Goal: Task Accomplishment & Management: Complete application form

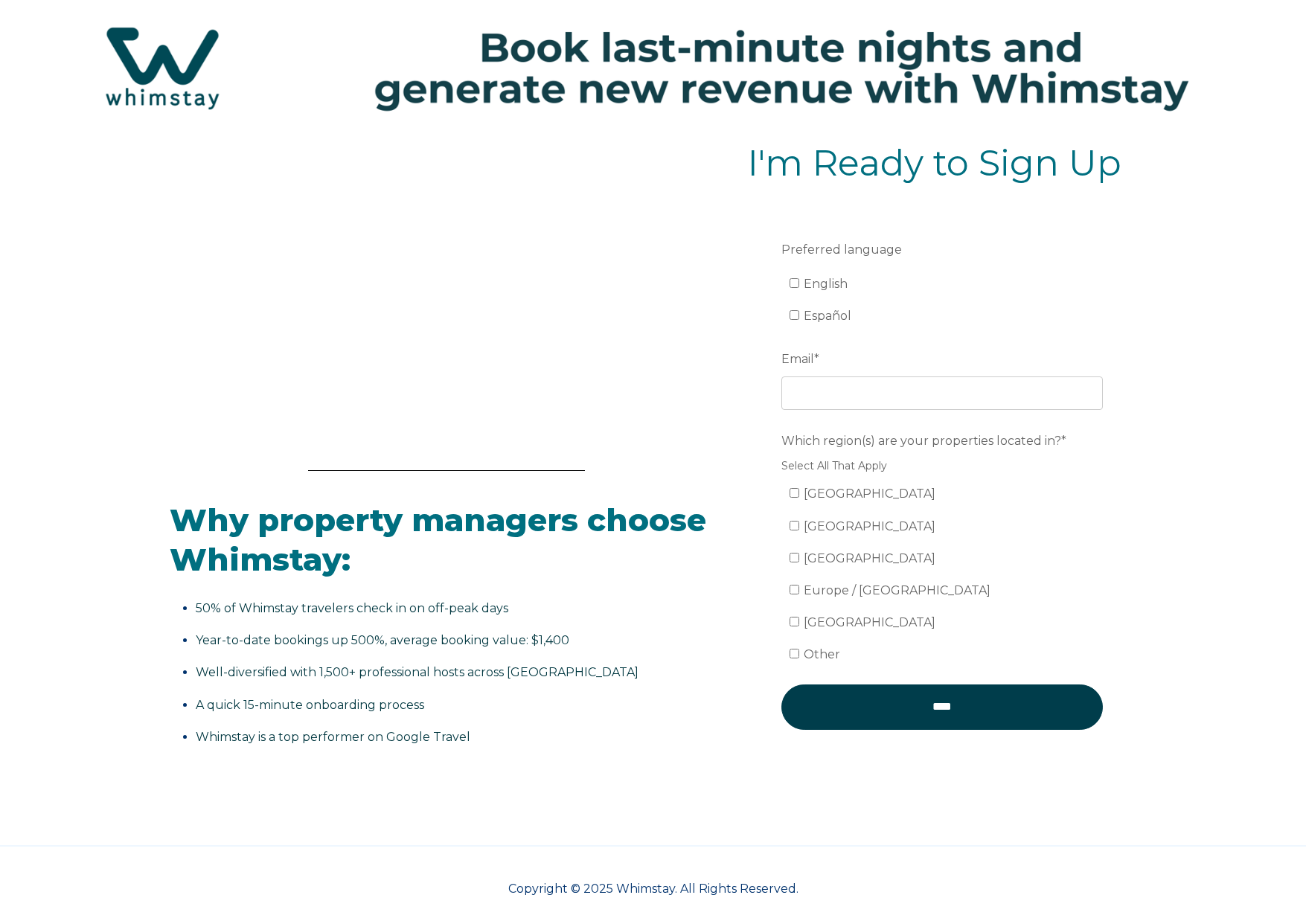
scroll to position [124, 0]
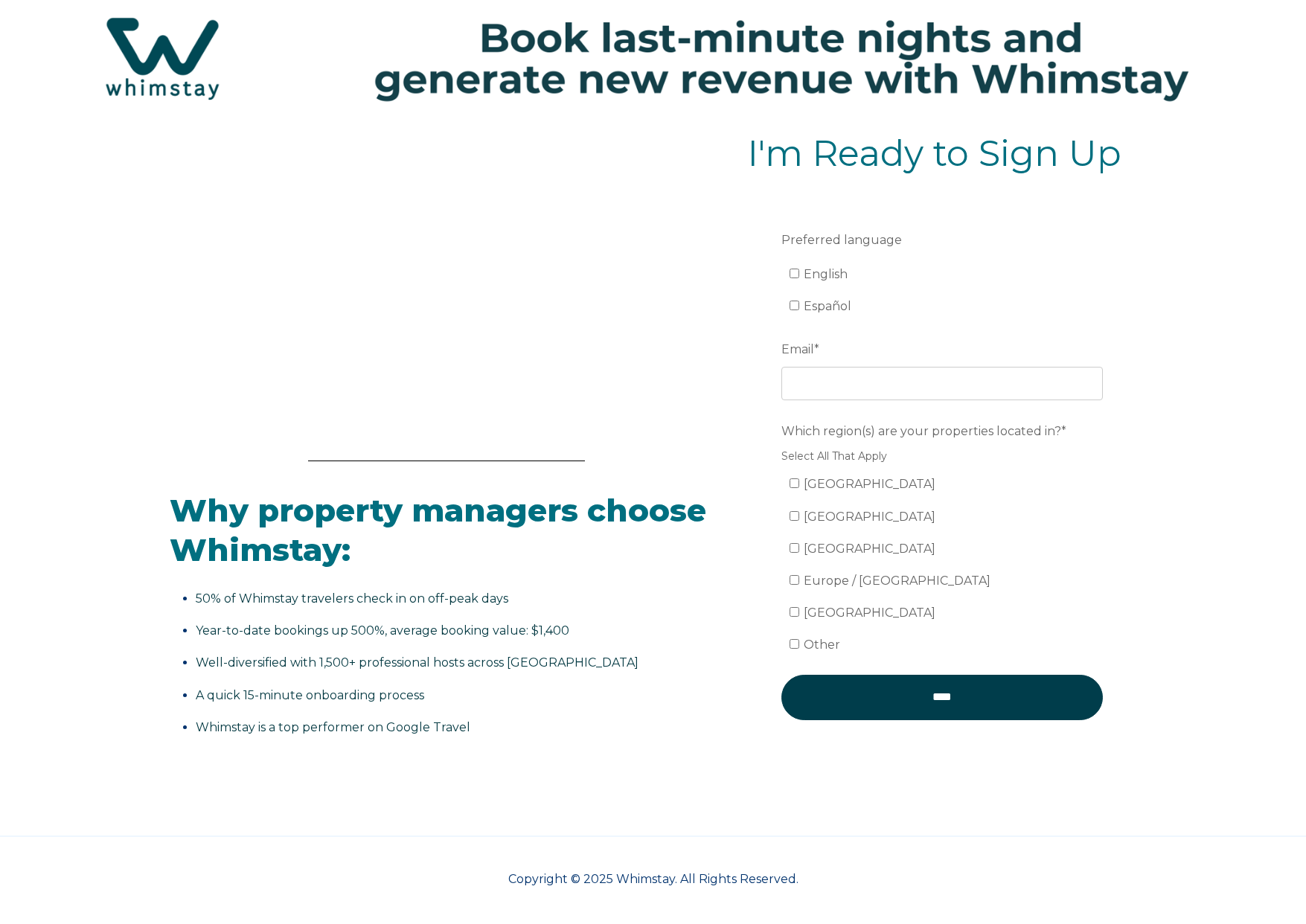
click at [815, 277] on span "English" at bounding box center [826, 273] width 44 height 14
click at [799, 277] on input "English" at bounding box center [794, 273] width 10 height 10
checkbox input "true"
click at [825, 388] on input "Email *" at bounding box center [942, 383] width 322 height 32
type input "[EMAIL_ADDRESS][DOMAIN_NAME]"
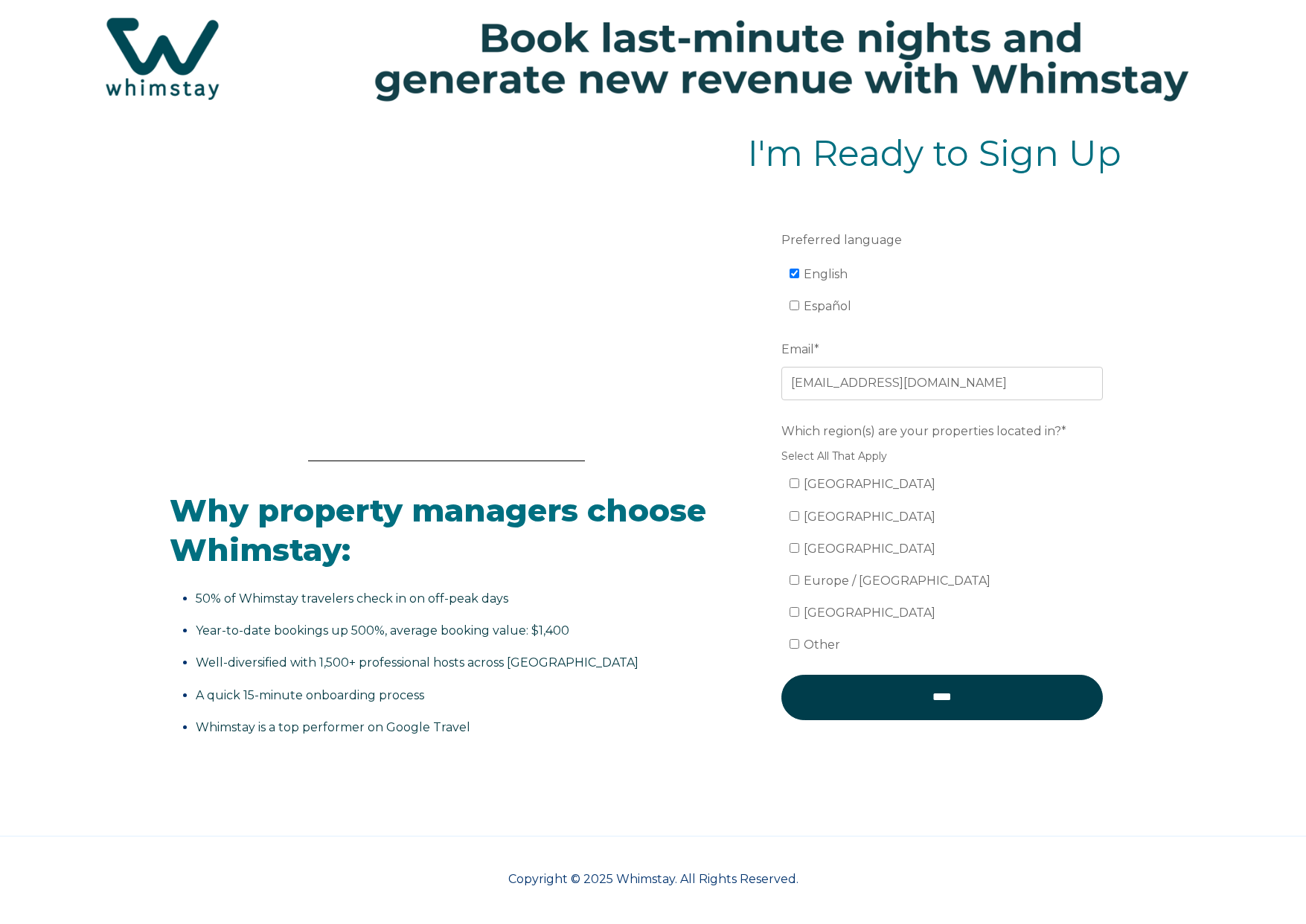
click at [818, 481] on span "[GEOGRAPHIC_DATA]" at bounding box center [870, 484] width 131 height 14
click at [799, 481] on input "[GEOGRAPHIC_DATA]" at bounding box center [794, 483] width 10 height 10
checkbox input "true"
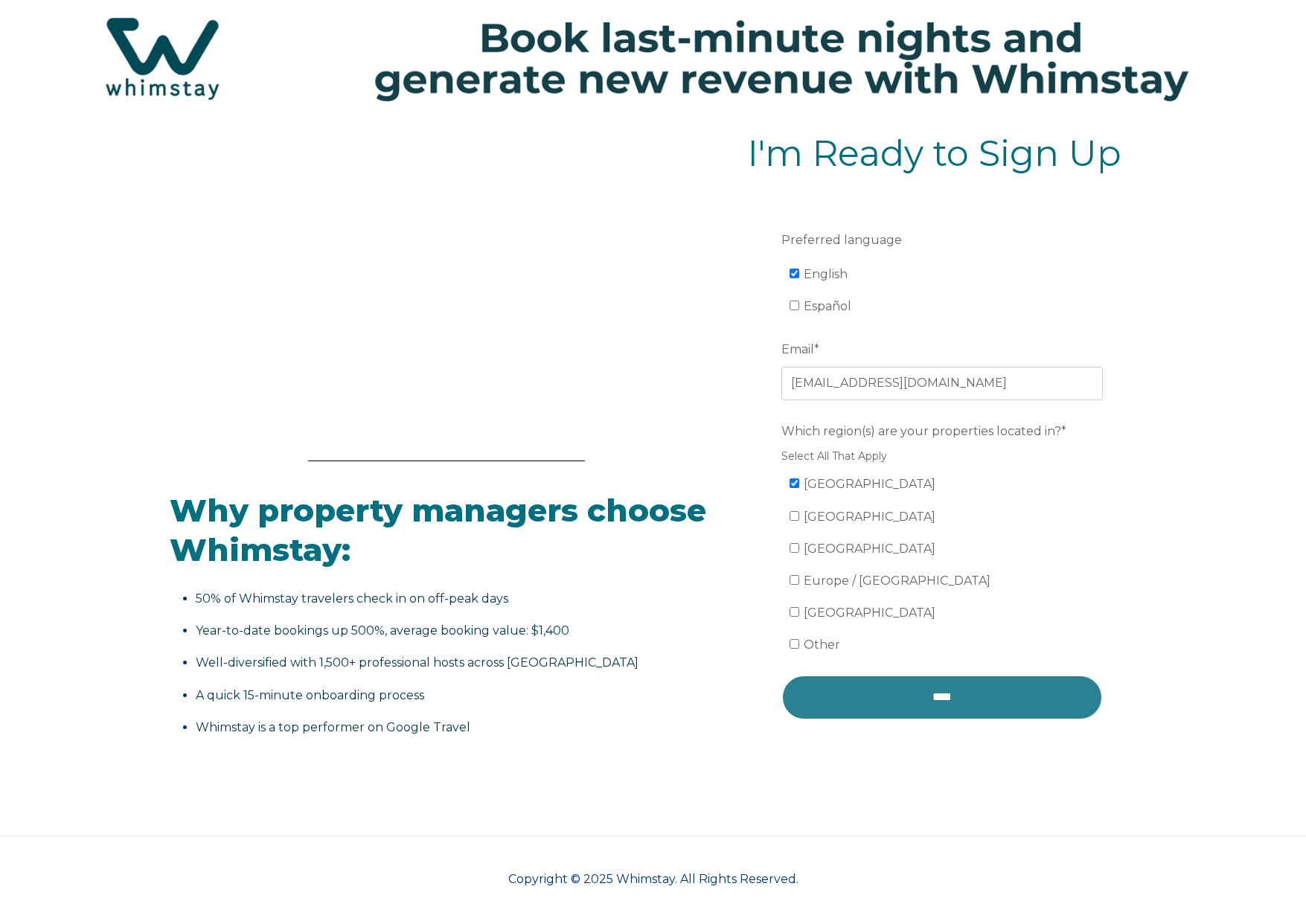
click at [925, 693] on input "****" at bounding box center [942, 697] width 322 height 45
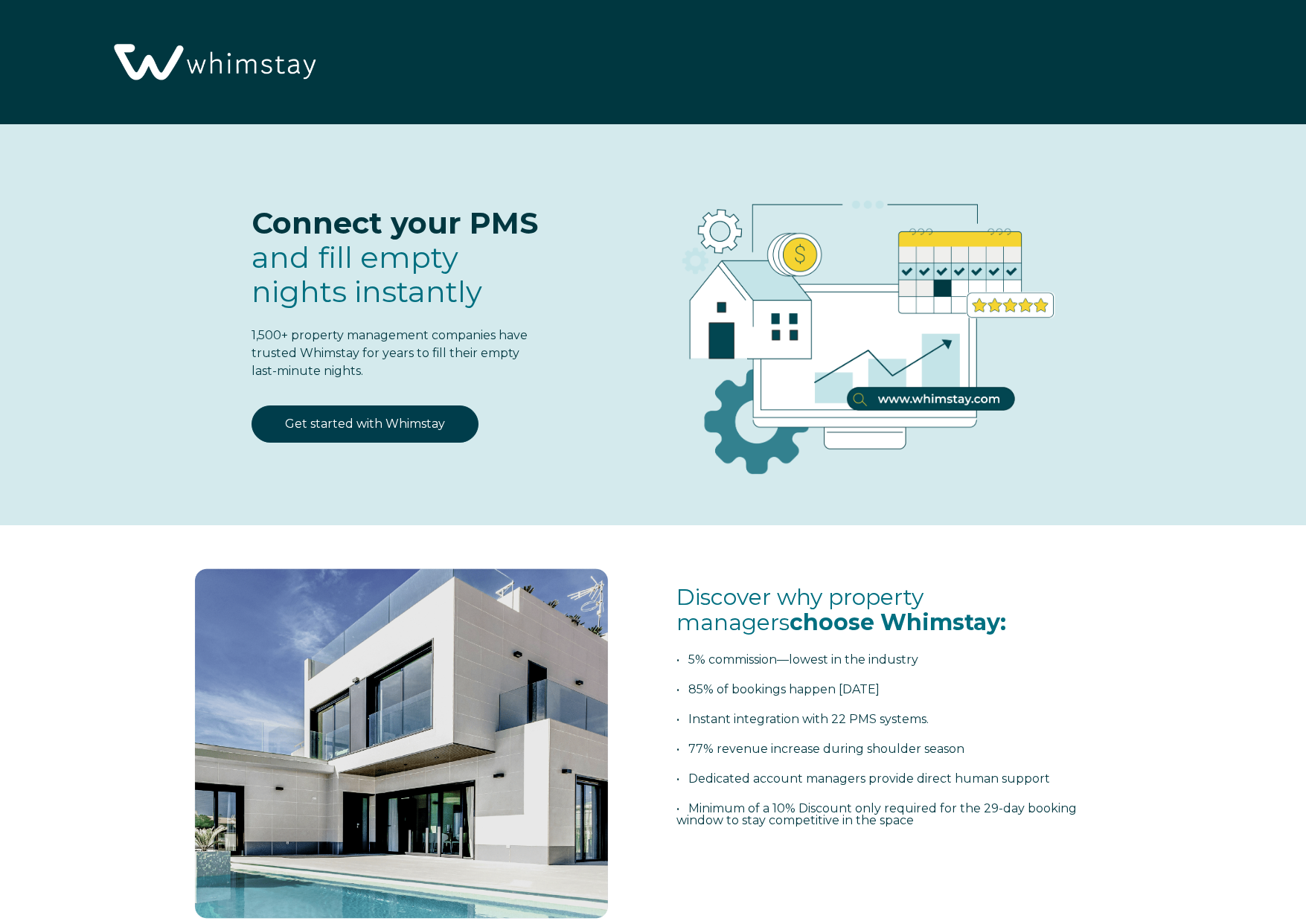
select select "US"
select select "Standard"
